Goal: Navigation & Orientation: Go to known website

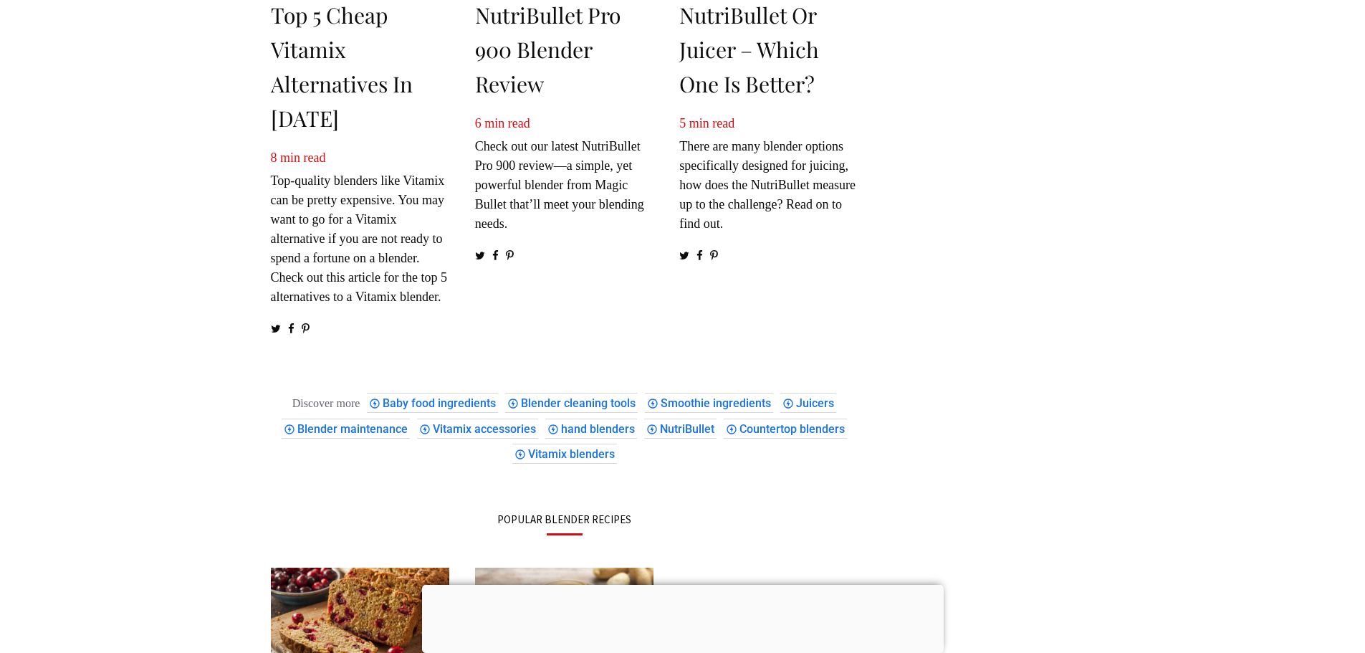
scroll to position [1290, 0]
